Goal: Task Accomplishment & Management: Use online tool/utility

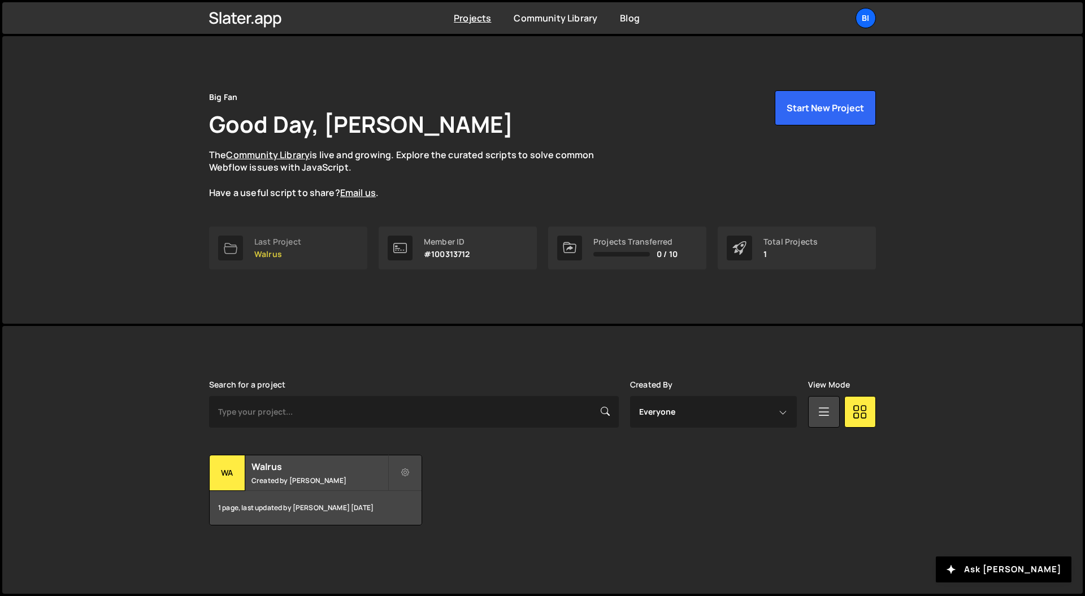
click at [307, 248] on link "Last Project Walrus" at bounding box center [288, 248] width 158 height 43
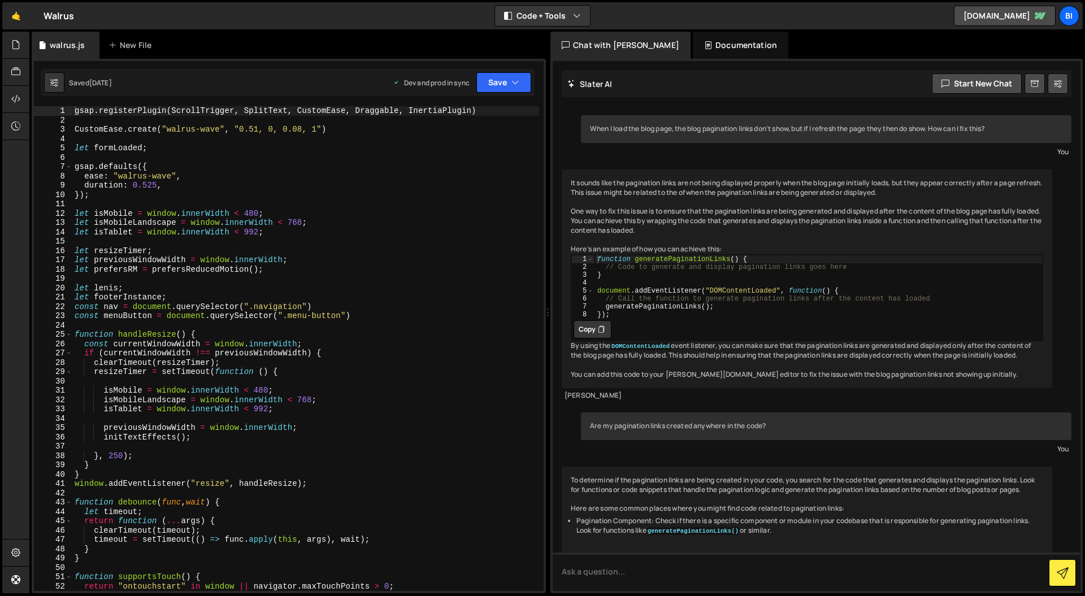
scroll to position [215, 0]
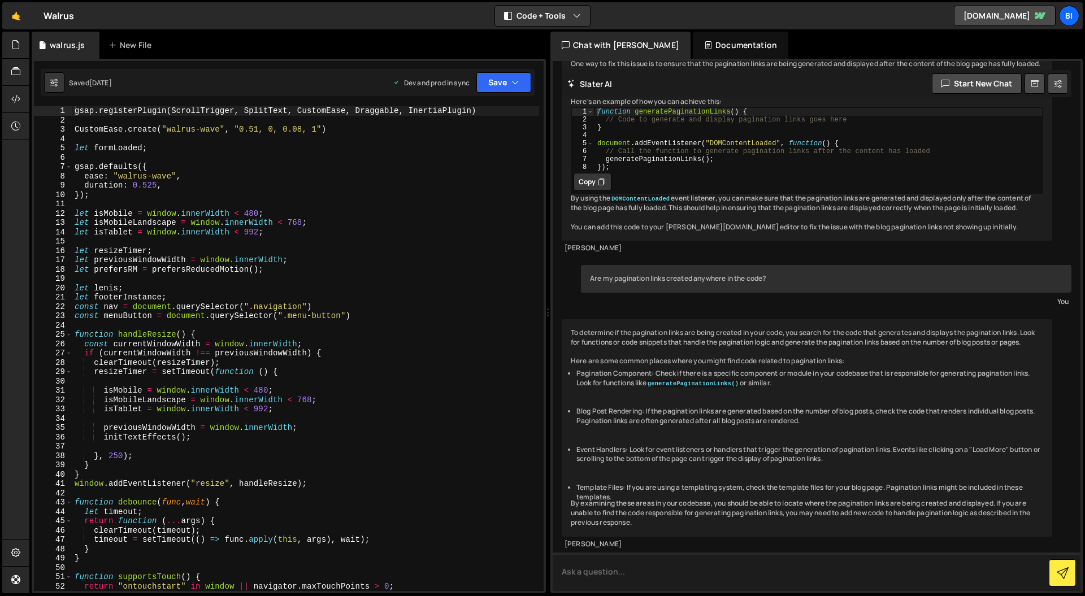
click at [638, 578] on textarea at bounding box center [816, 571] width 528 height 38
drag, startPoint x: 597, startPoint y: 572, endPoint x: 490, endPoint y: 572, distance: 106.8
click at [490, 572] on div "Files New File Javascript files 1 walrus.js 0 CSS files Copy share link Edit Fi…" at bounding box center [556, 313] width 1055 height 562
click at [833, 569] on textarea "Find places in my code that might affect links containing a hash syn" at bounding box center [816, 571] width 528 height 38
type textarea "Find places in my code that might affect links containing a hash symbol"
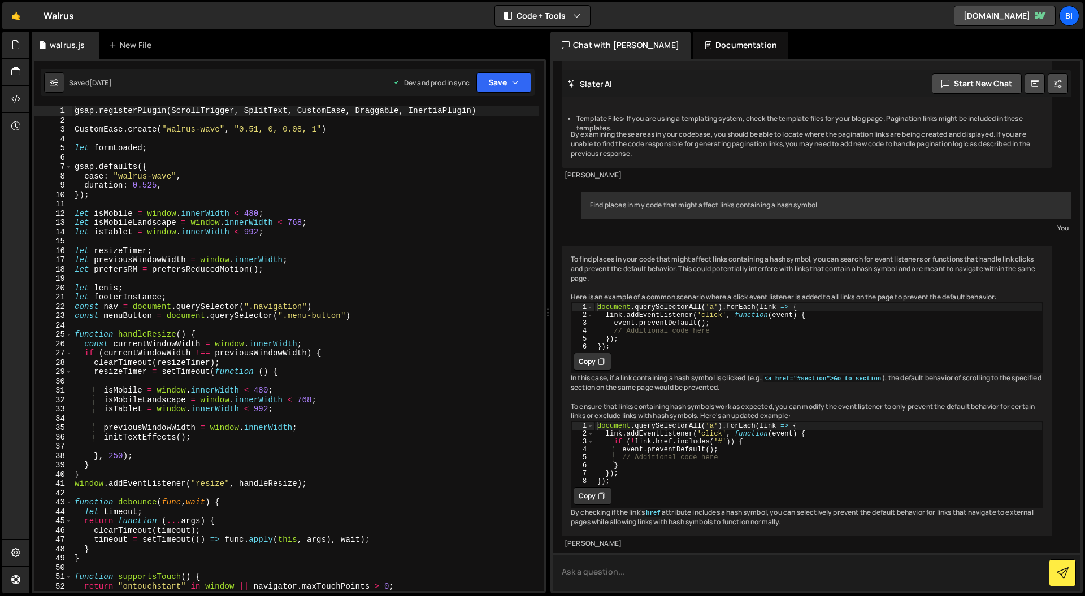
scroll to position [640, 0]
type textarea "event.preventDefault();"
drag, startPoint x: 621, startPoint y: 431, endPoint x: 767, endPoint y: 427, distance: 145.8
click at [767, 427] on div "document . querySelectorAll ( 'a' ) . forEach ( link => { link . addEventListen…" at bounding box center [818, 460] width 448 height 79
type textarea "const menuButton = document.querySelector(".menu-button")"
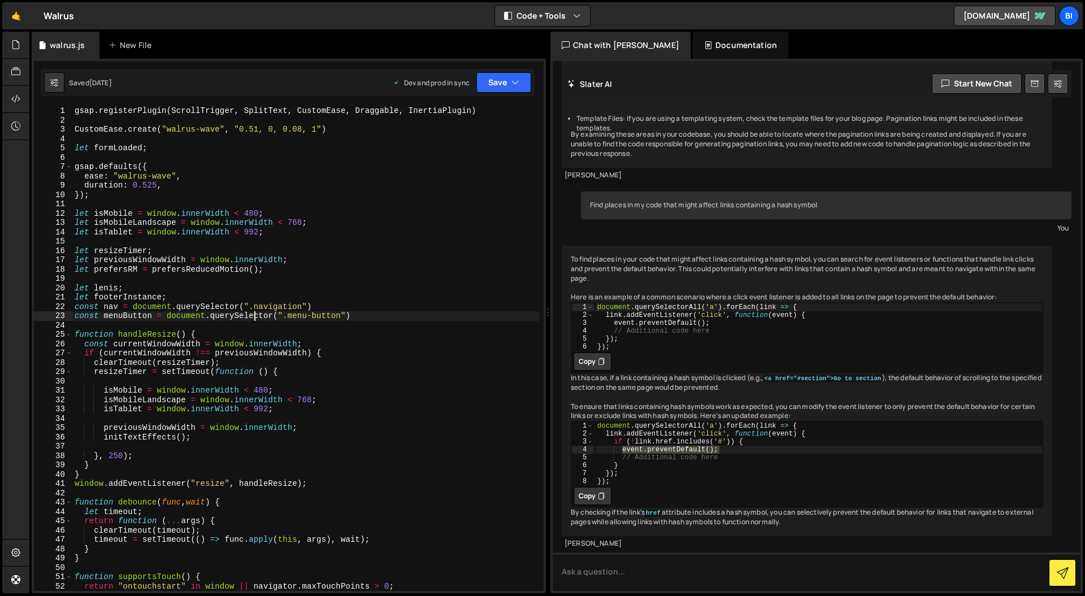
click at [254, 311] on div "gsap . registerPlugin ( ScrollTrigger , SplitText , CustomEase , Draggable , In…" at bounding box center [305, 357] width 467 height 503
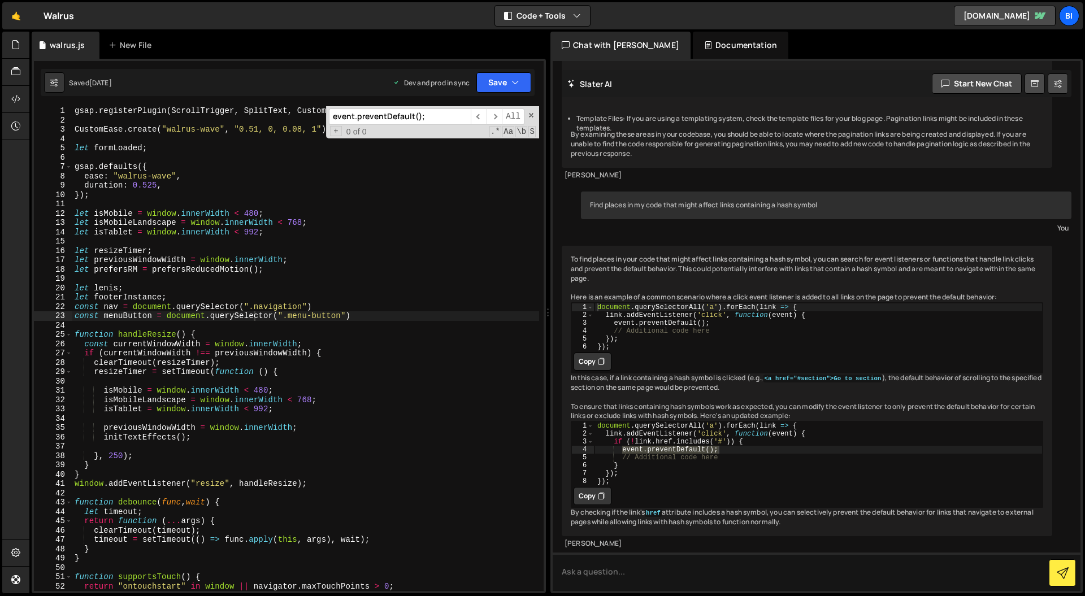
scroll to position [12458, 0]
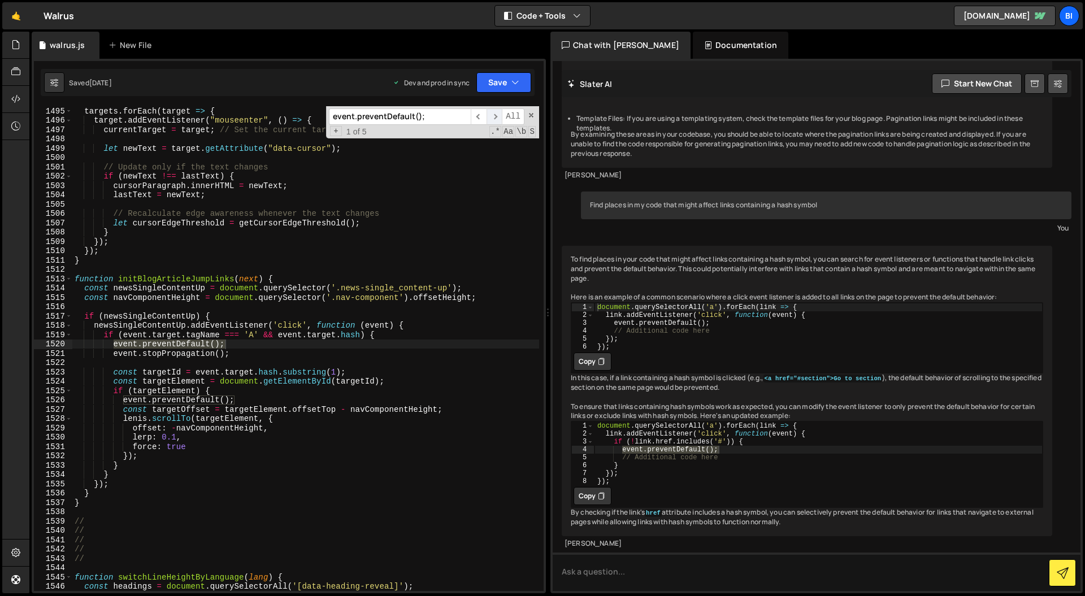
type input "event.preventDefault();"
click at [493, 115] on span "​" at bounding box center [494, 116] width 16 height 16
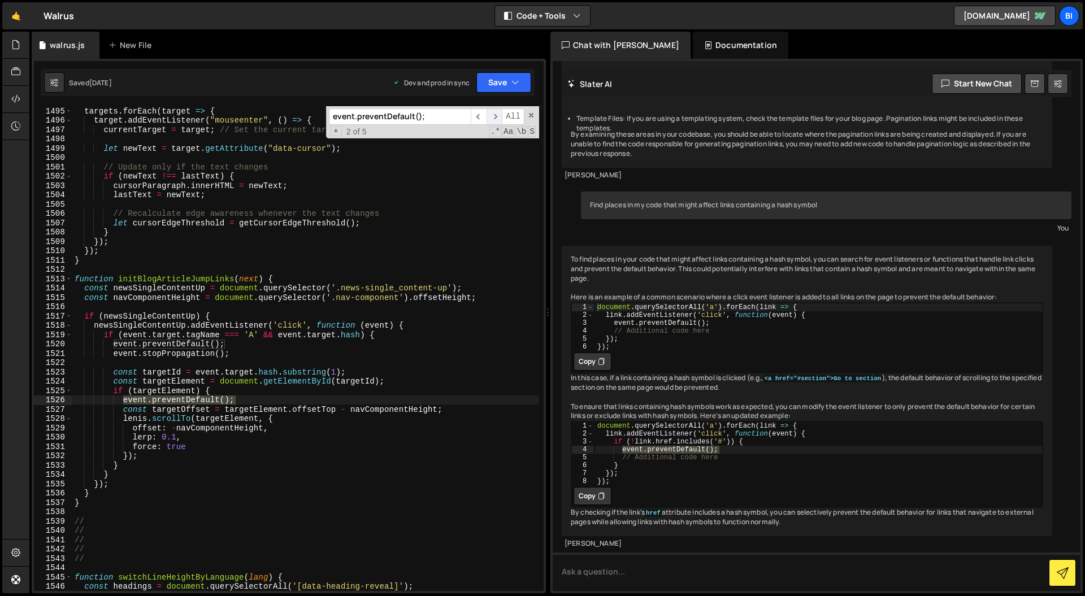
click at [493, 115] on span "​" at bounding box center [494, 116] width 16 height 16
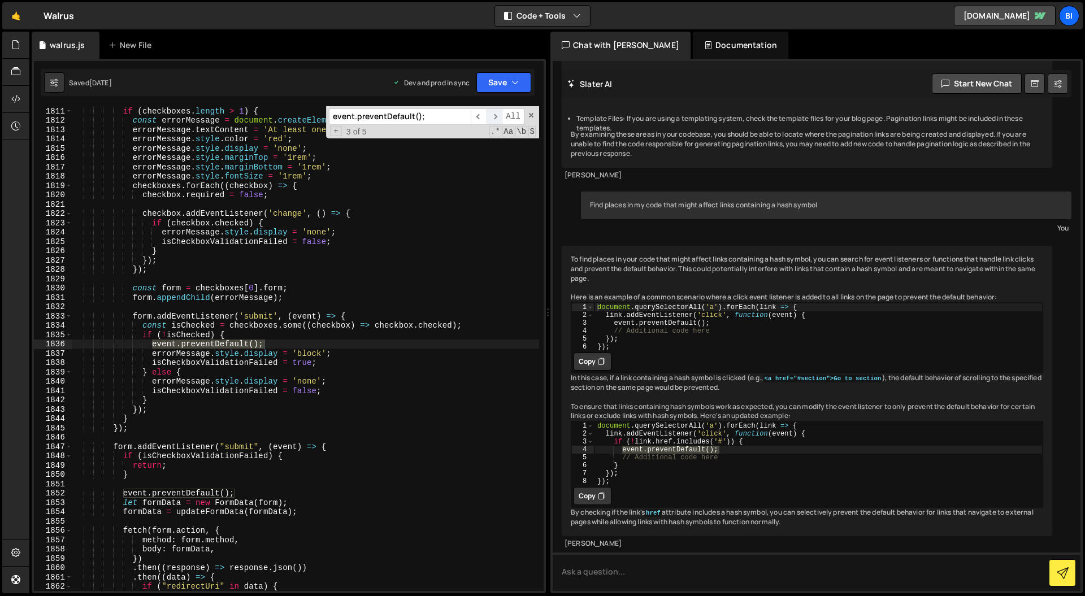
click at [493, 115] on span "​" at bounding box center [494, 116] width 16 height 16
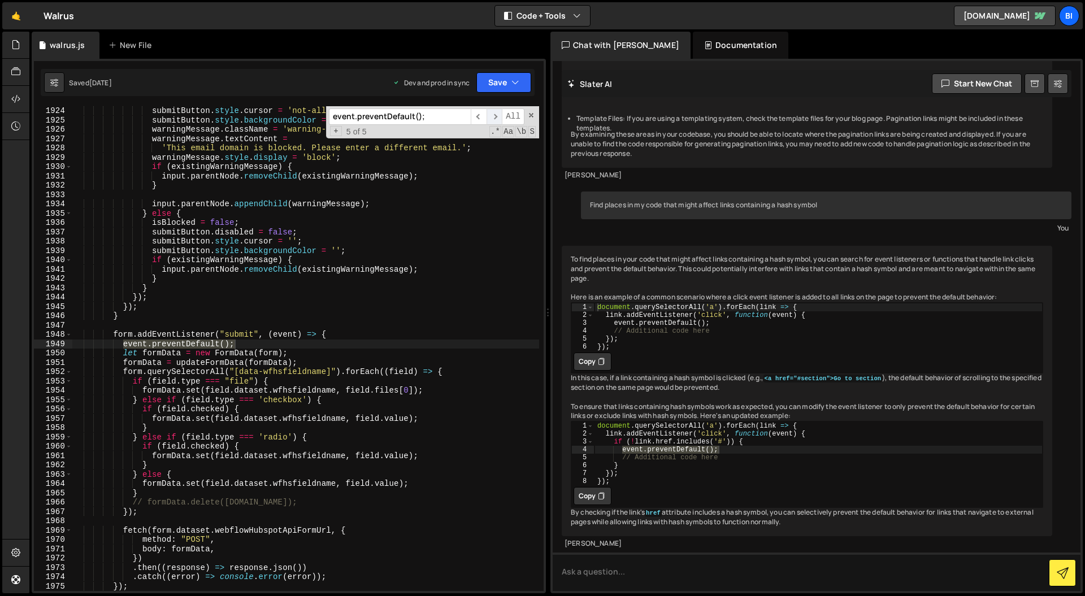
click at [493, 115] on span "​" at bounding box center [494, 116] width 16 height 16
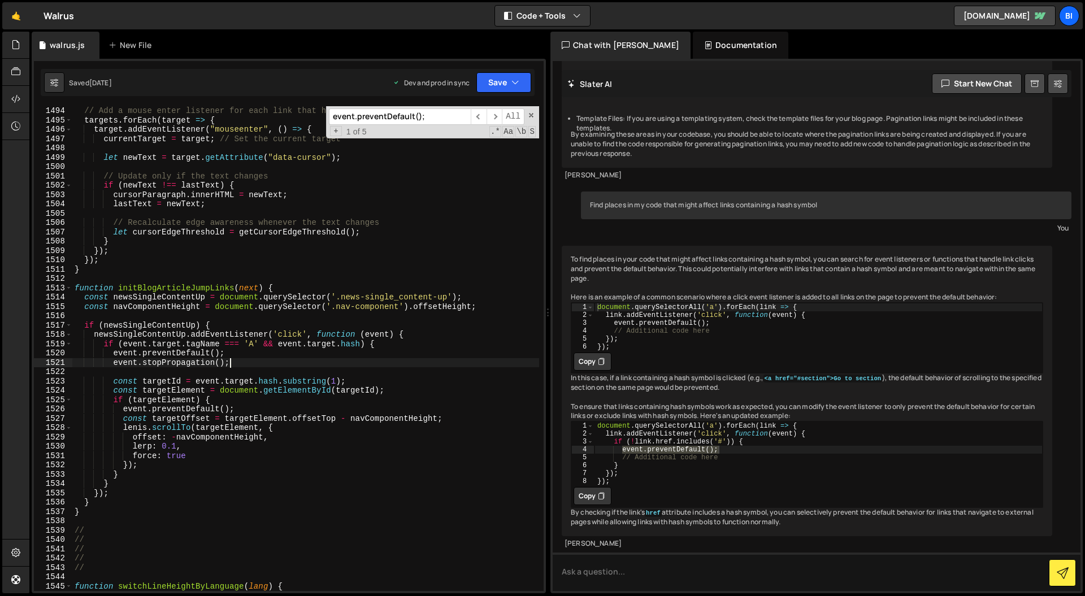
click at [247, 363] on div "// Add a mouse enter listener for each link that has a data-cursor attribute ta…" at bounding box center [305, 357] width 467 height 503
click at [250, 353] on div "// Add a mouse enter listener for each link that has a data-cursor attribute ta…" at bounding box center [305, 357] width 467 height 503
type textarea "event.preventDefault();"
click at [634, 566] on textarea at bounding box center [816, 571] width 528 height 38
click at [211, 280] on div "// Add a mouse enter listener for each link that has a data-cursor attribute ta…" at bounding box center [305, 357] width 467 height 503
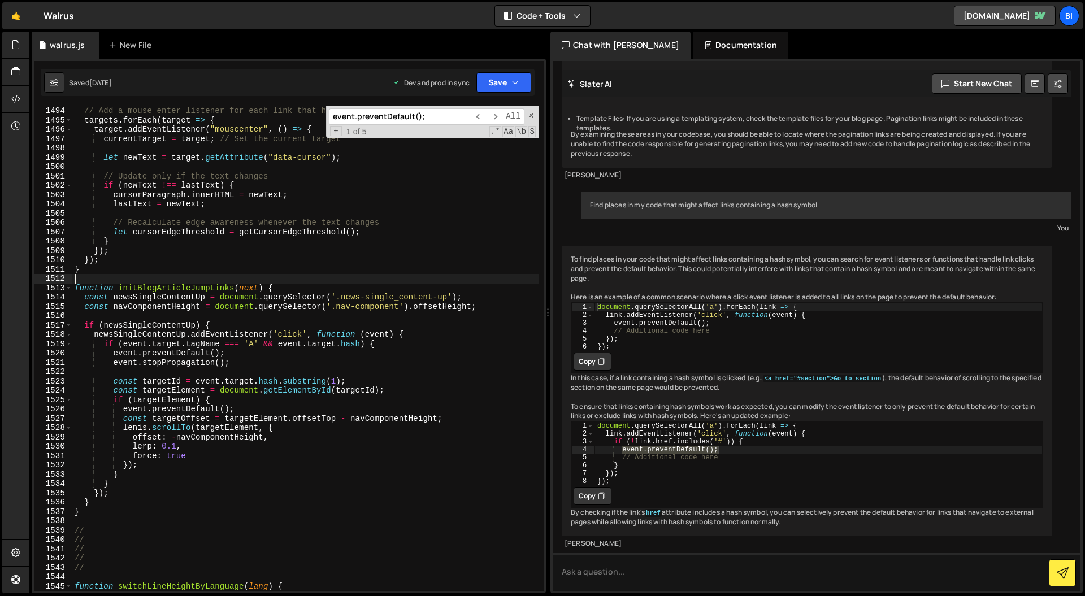
click at [211, 280] on div "// Add a mouse enter listener for each link that has a data-cursor attribute ta…" at bounding box center [305, 357] width 467 height 503
click at [205, 284] on div "// Add a mouse enter listener for each link that has a data-cursor attribute ta…" at bounding box center [305, 357] width 467 height 503
type textarea "function initBlogArticleJumpLinks(next) {"
click at [205, 284] on div "// Add a mouse enter listener for each link that has a data-cursor attribute ta…" at bounding box center [305, 357] width 467 height 503
click at [678, 569] on textarea at bounding box center [816, 571] width 528 height 38
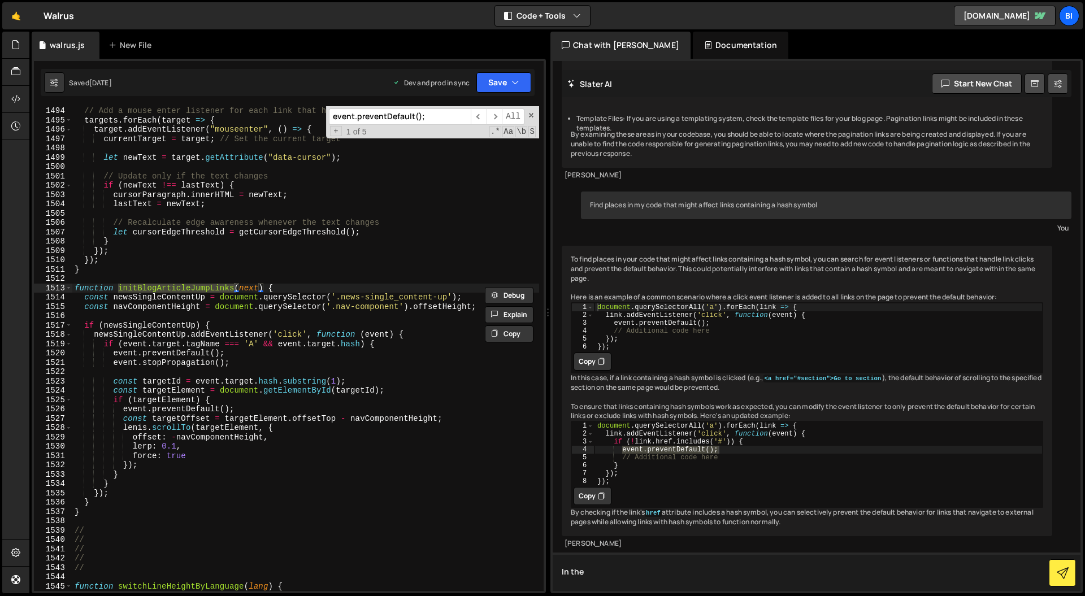
paste textarea "initBlogArticleJumpLinks"
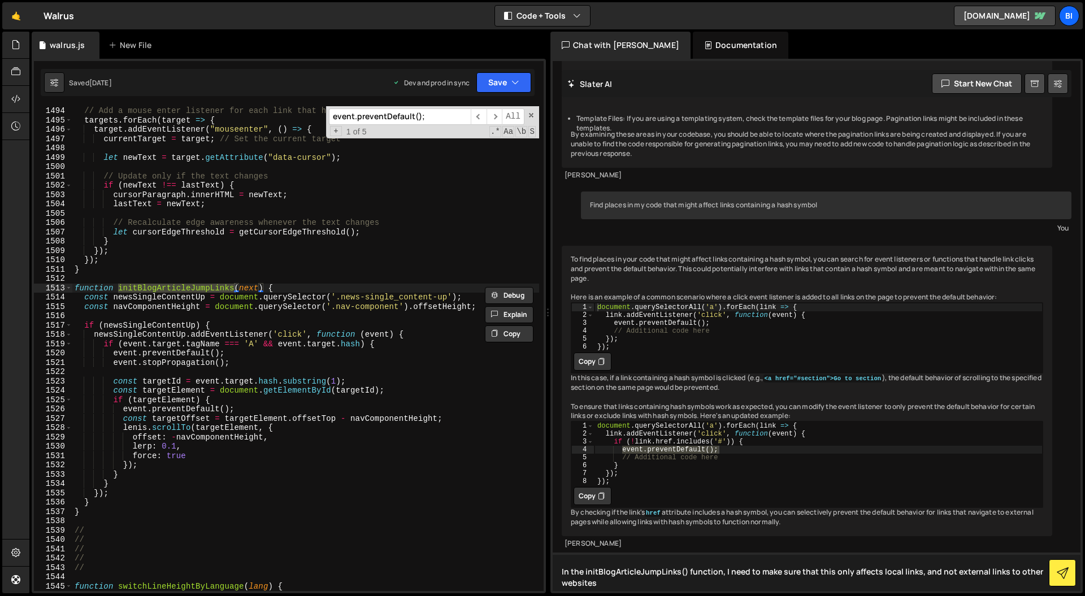
type textarea "In the initBlogArticleJumpLinks() function, I need to make sure that this only …"
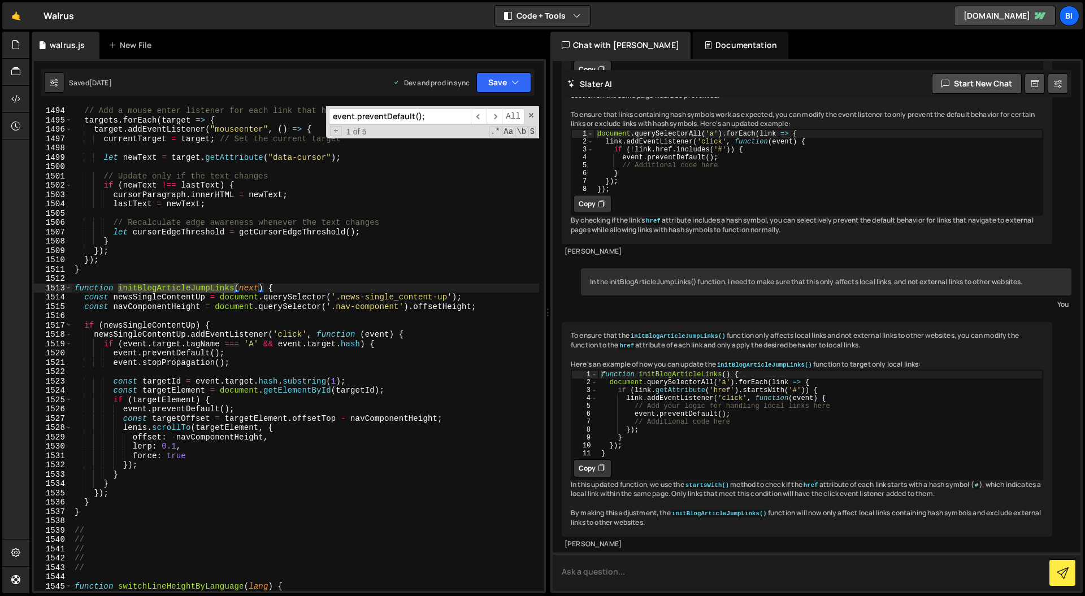
scroll to position [962, 0]
type textarea "function initBlogArticleLinks() {"
click at [682, 370] on div "function initBlogArticleLinks ( ) { document . querySelectorAll ( 'a' ) . forEa…" at bounding box center [820, 421] width 444 height 103
click at [330, 285] on div "// Add a mouse enter listener for each link that has a data-cursor attribute ta…" at bounding box center [305, 357] width 467 height 503
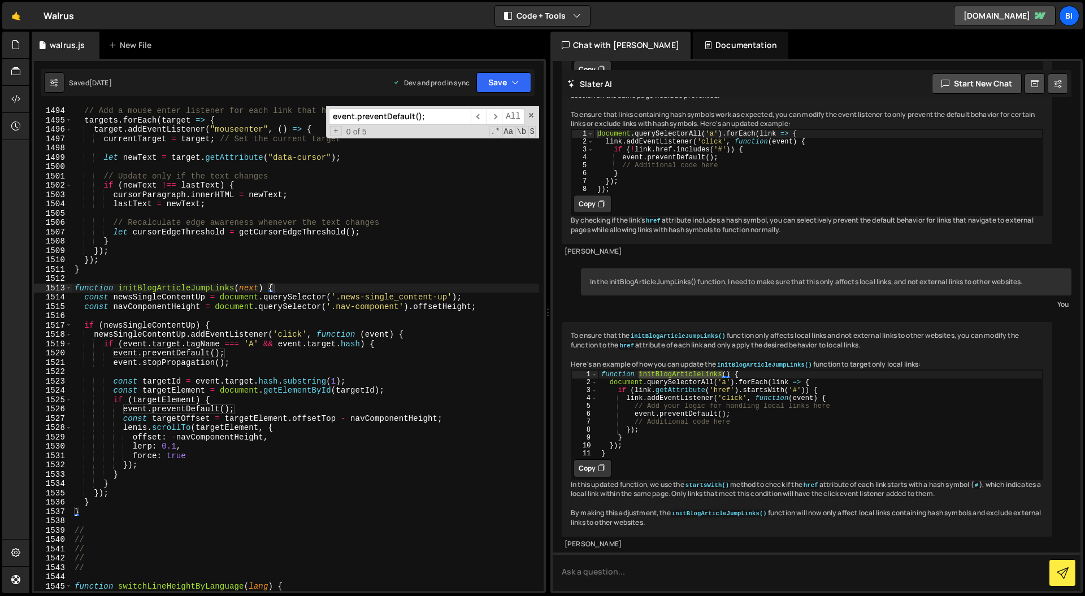
paste input "initBlogArticleLinks"
type input "initBlogArticleLinks"
click at [492, 113] on span "​" at bounding box center [494, 116] width 16 height 16
click at [473, 113] on span "​" at bounding box center [479, 116] width 16 height 16
type textarea "if (link.getAttribute('href').startsWith('#')) {"
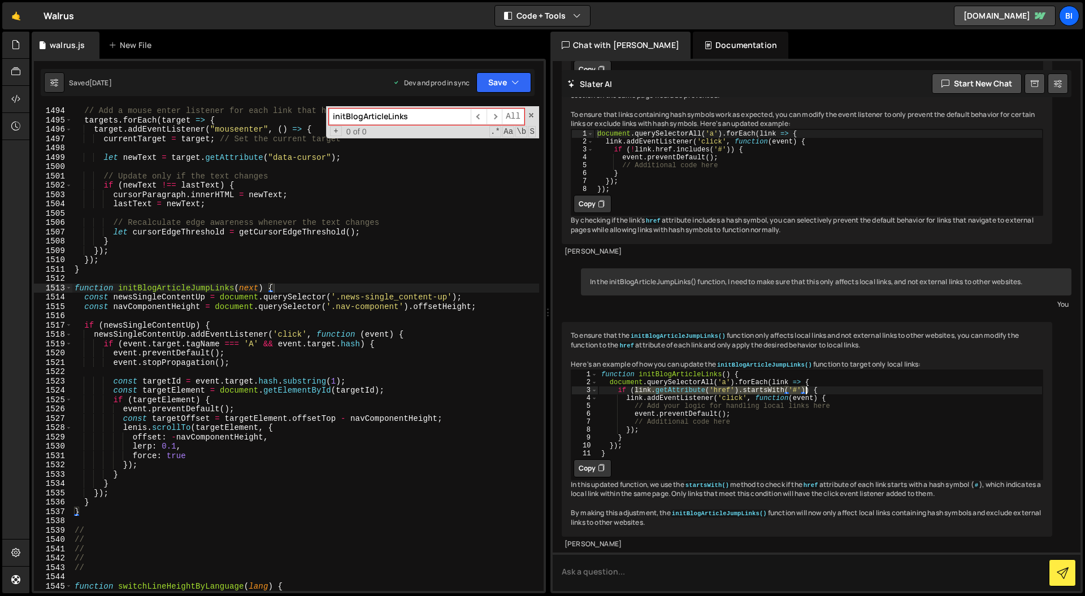
drag, startPoint x: 633, startPoint y: 369, endPoint x: 803, endPoint y: 372, distance: 170.1
click at [803, 372] on div "function initBlogArticleLinks ( ) { document . querySelectorAll ( 'a' ) . forEa…" at bounding box center [820, 421] width 444 height 103
drag, startPoint x: 278, startPoint y: 343, endPoint x: 360, endPoint y: 342, distance: 81.3
click at [360, 342] on div "// Add a mouse enter listener for each link that has a data-cursor attribute ta…" at bounding box center [305, 357] width 467 height 503
paste textarea "link.getAttribute('href').startsWith('#')"
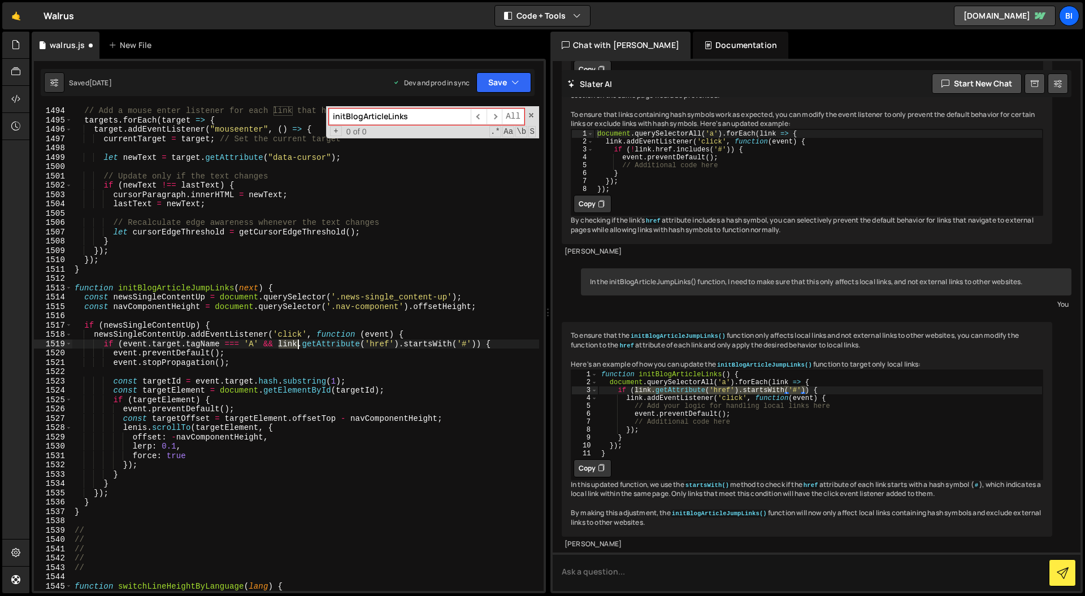
drag, startPoint x: 280, startPoint y: 342, endPoint x: 298, endPoint y: 343, distance: 18.1
click at [298, 343] on div "// Add a mouse enter listener for each link that has a data-cursor attribute ta…" at bounding box center [305, 357] width 467 height 503
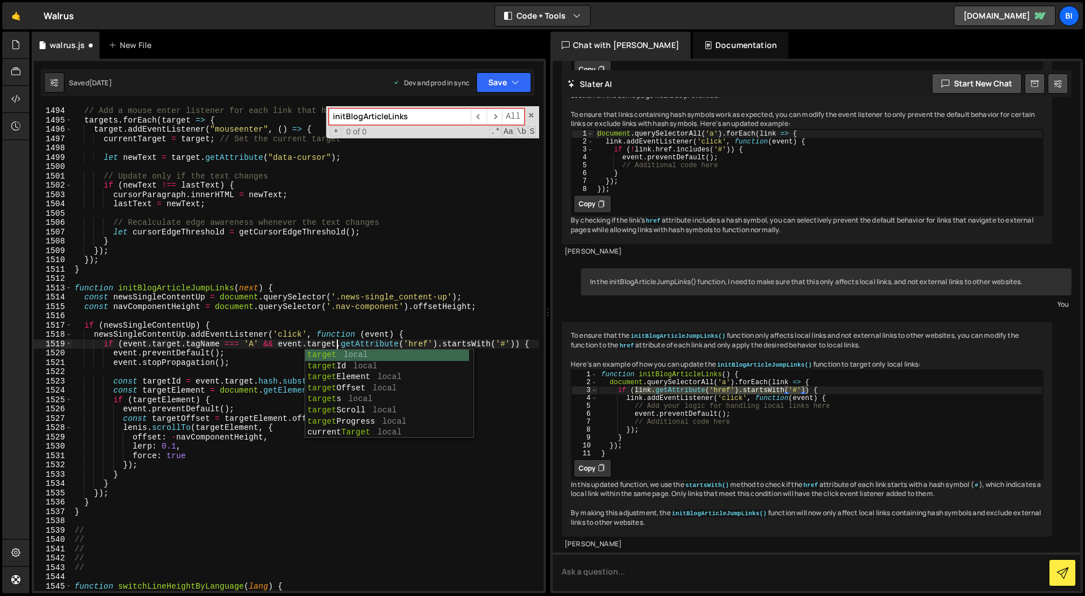
click at [276, 324] on div "// Add a mouse enter listener for each link that has a data-cursor attribute ta…" at bounding box center [305, 357] width 467 height 503
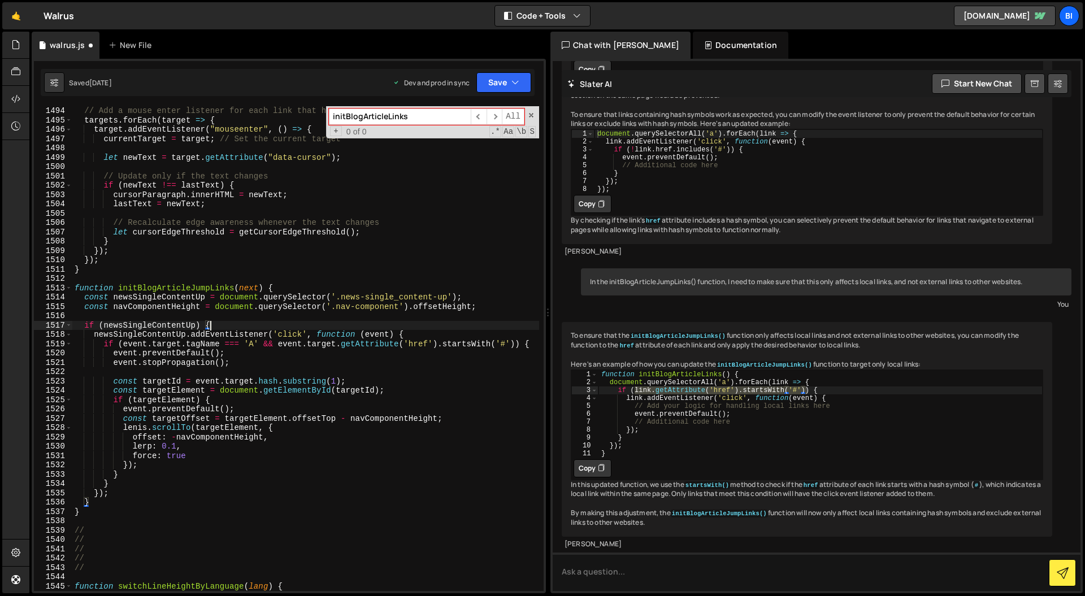
scroll to position [0, 9]
click at [226, 355] on div "// Add a mouse enter listener for each link that has a data-cursor attribute ta…" at bounding box center [305, 357] width 467 height 503
type textarea "event.preventDefault();"
click at [501, 73] on button "Save" at bounding box center [503, 82] width 55 height 20
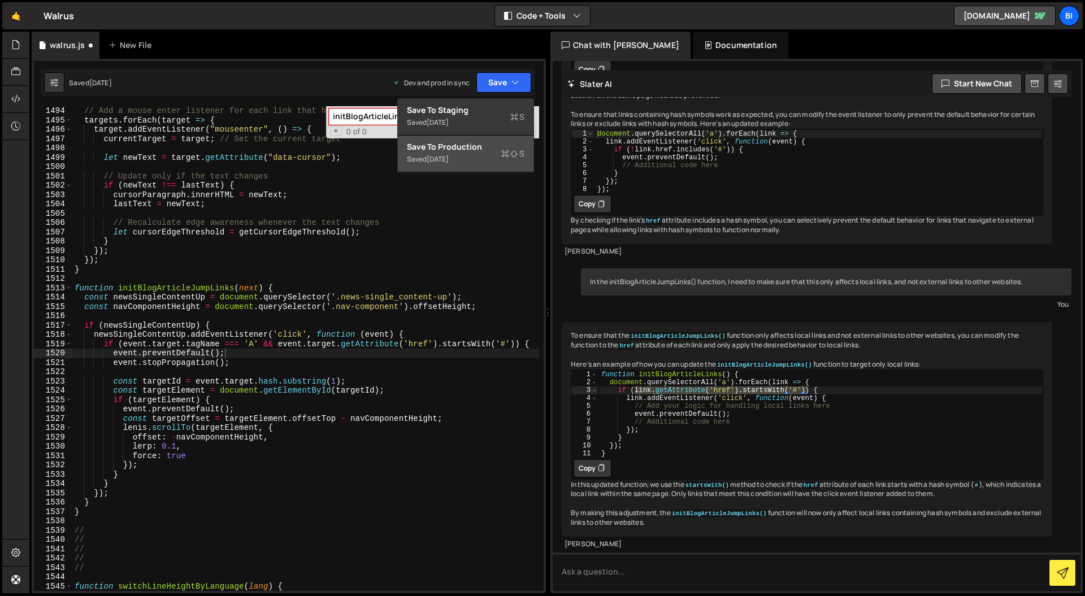
click at [472, 154] on div "Saved [DATE]" at bounding box center [465, 160] width 117 height 14
